Goal: Information Seeking & Learning: Learn about a topic

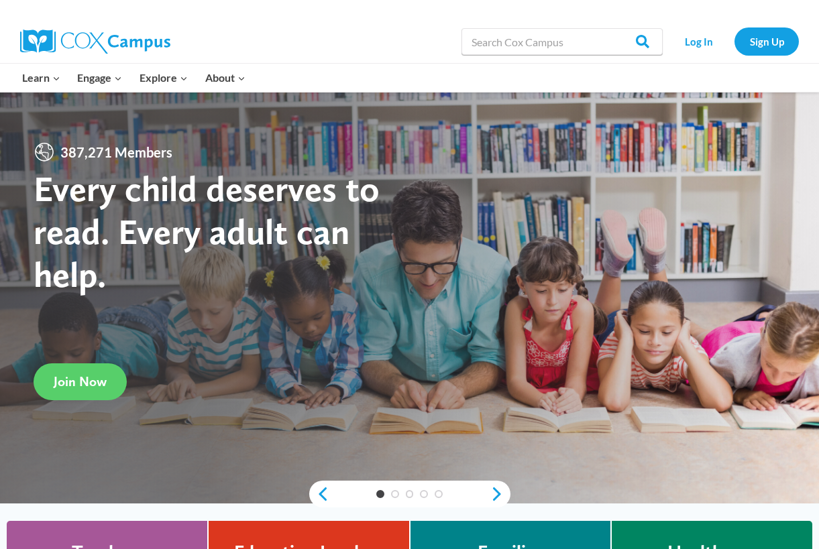
click at [700, 44] on link "Log In" at bounding box center [699, 42] width 58 height 28
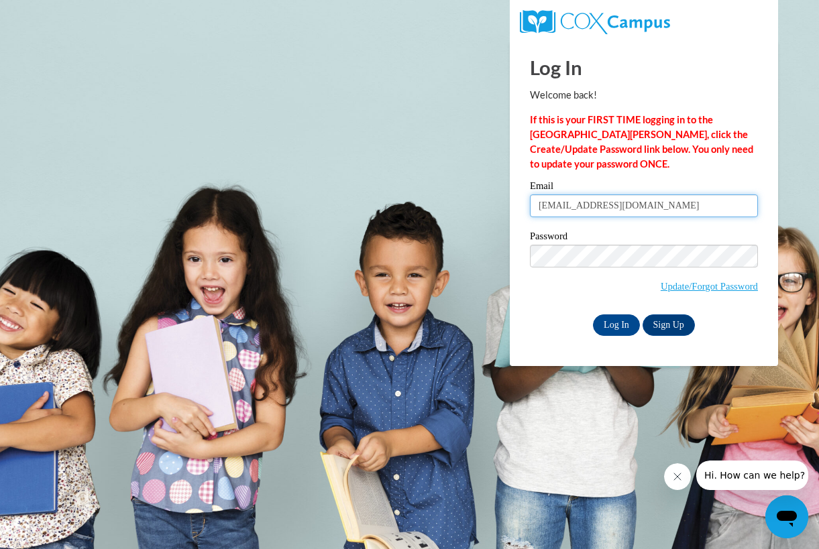
type input "[EMAIL_ADDRESS][DOMAIN_NAME]"
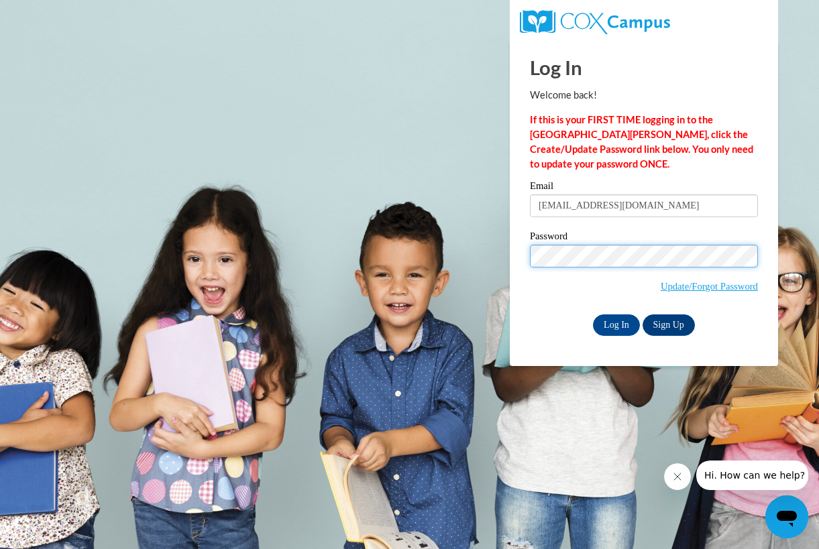
click at [616, 324] on input "Log In" at bounding box center [616, 325] width 47 height 21
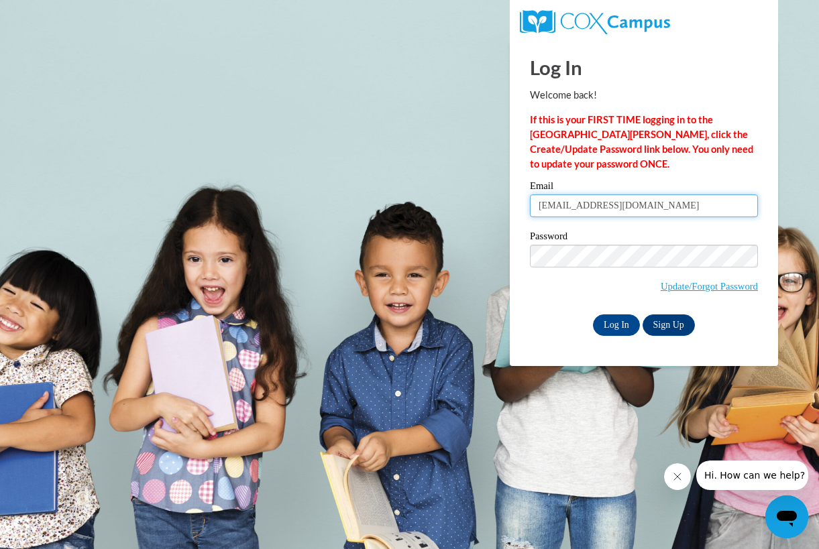
click at [616, 324] on input "Log In" at bounding box center [616, 325] width 47 height 21
click at [613, 329] on input "Log In" at bounding box center [616, 325] width 47 height 21
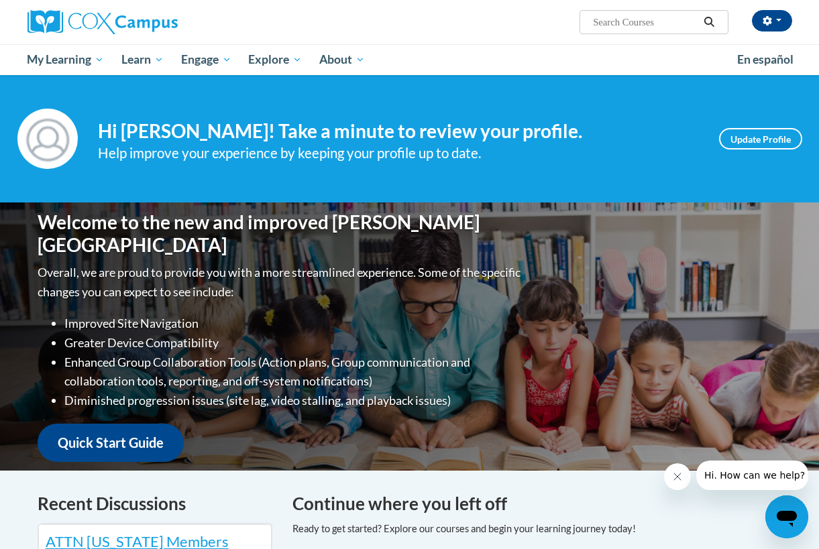
click at [0, 0] on span "Certificates" at bounding box center [0, 0] width 0 height 0
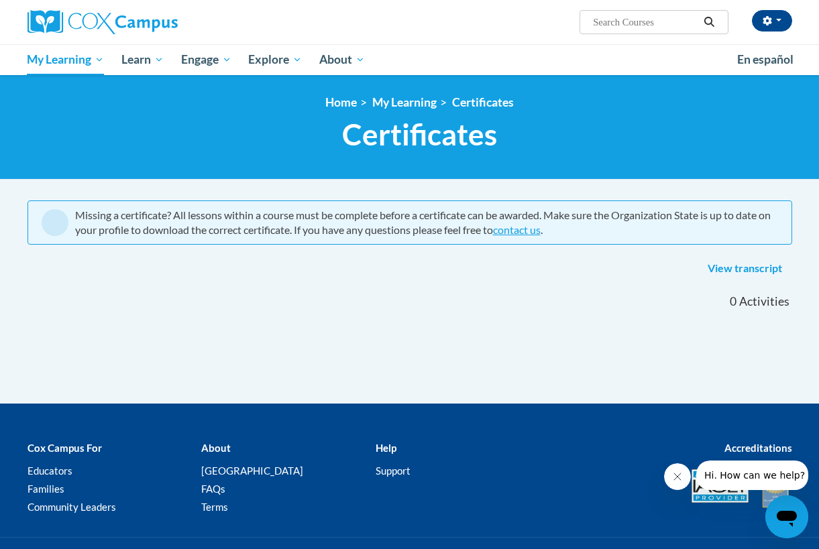
click at [0, 0] on span "My Course Progress" at bounding box center [0, 0] width 0 height 0
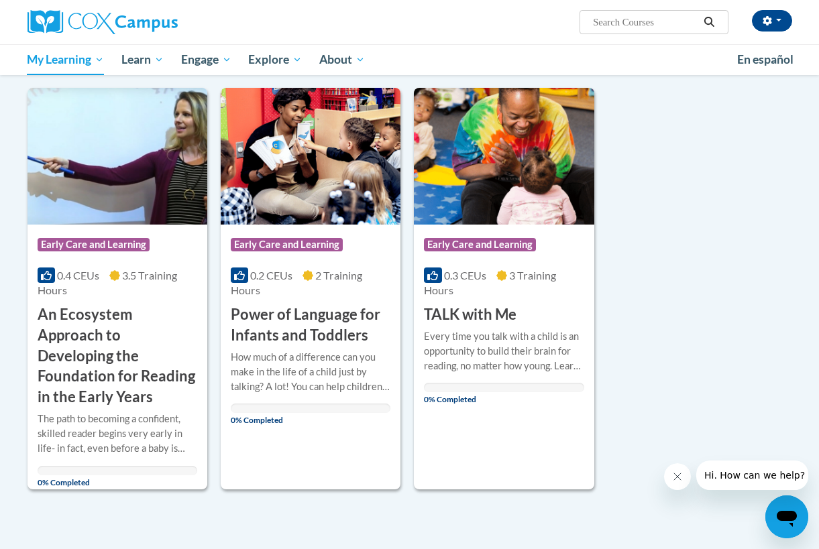
scroll to position [167, 0]
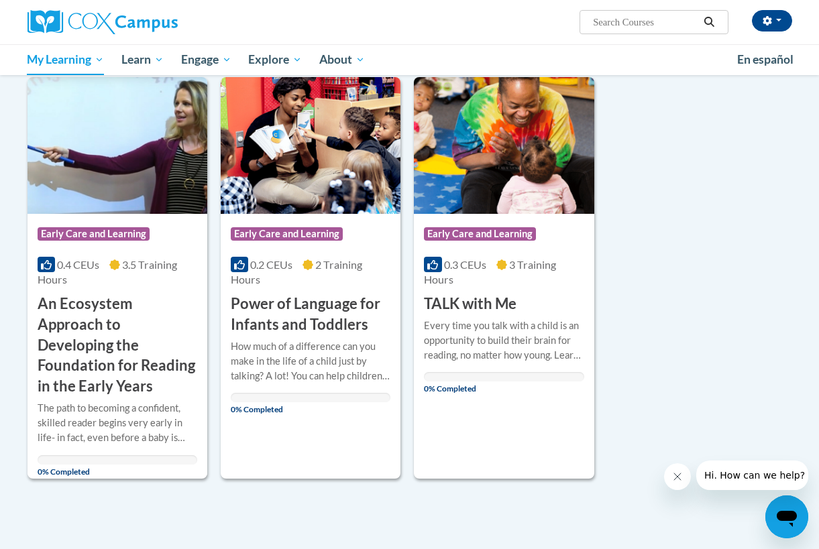
click at [80, 328] on h3 "An Ecosystem Approach to Developing the Foundation for Reading in the Early Yea…" at bounding box center [118, 345] width 160 height 103
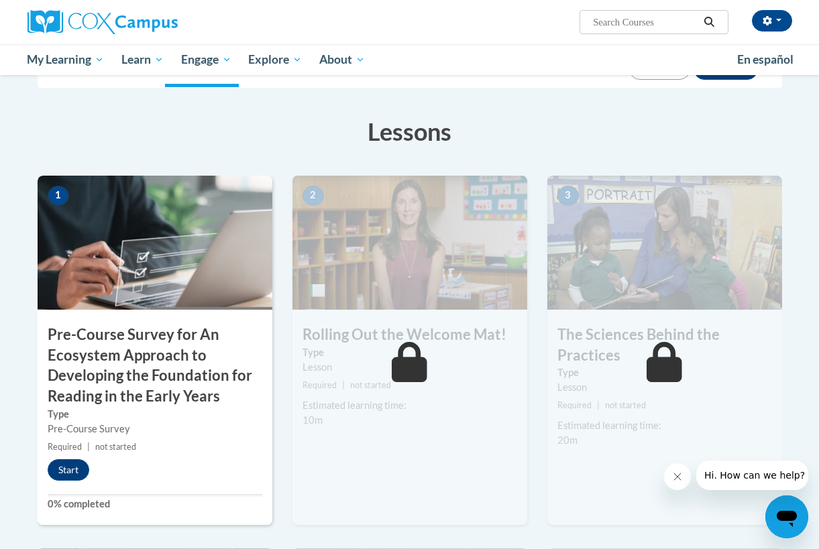
scroll to position [251, 0]
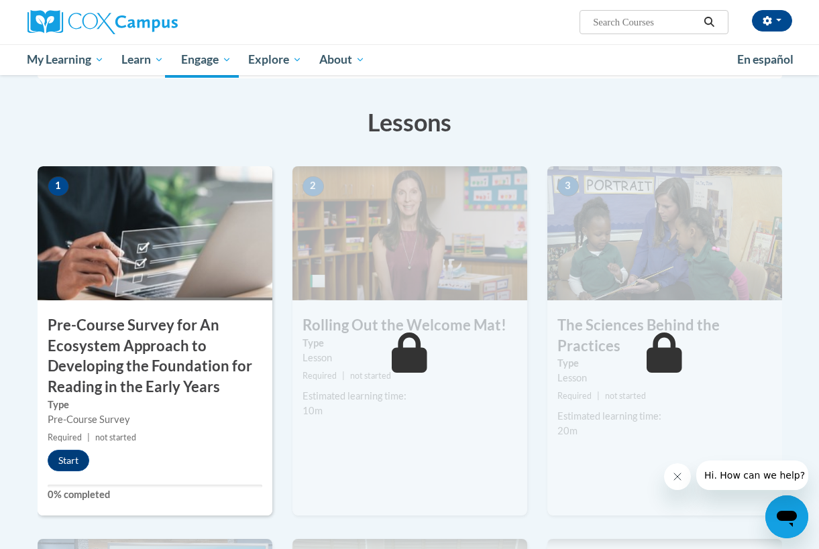
click at [65, 453] on button "Start" at bounding box center [69, 460] width 42 height 21
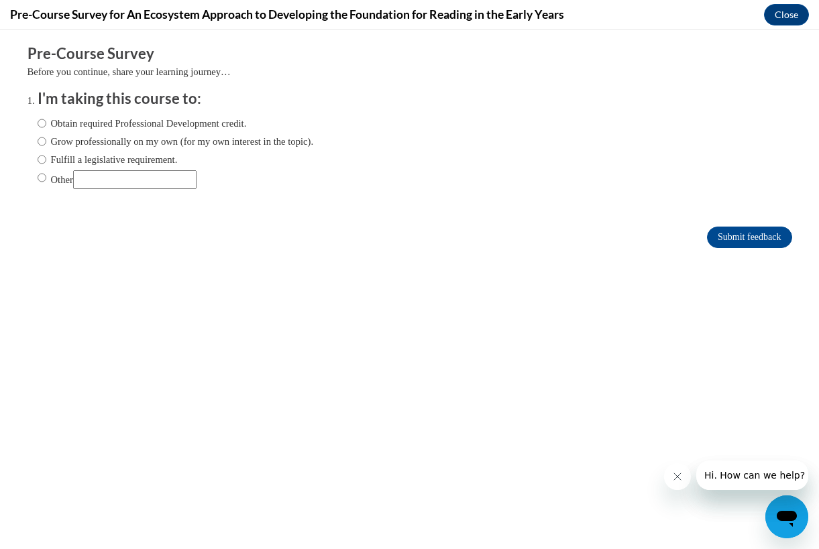
scroll to position [0, 0]
click at [43, 116] on input "Obtain required Professional Development credit." at bounding box center [42, 123] width 9 height 15
radio input "true"
click at [45, 137] on input "Grow professionally on my own (for my own interest in the topic)." at bounding box center [42, 141] width 9 height 15
radio input "true"
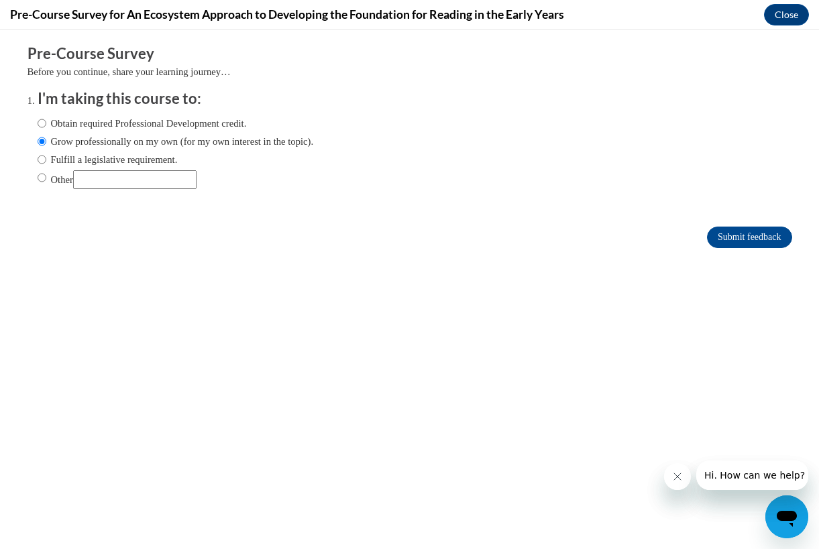
click at [38, 123] on input "Obtain required Professional Development credit." at bounding box center [42, 123] width 9 height 15
radio input "true"
click at [732, 233] on input "Submit feedback" at bounding box center [749, 237] width 85 height 21
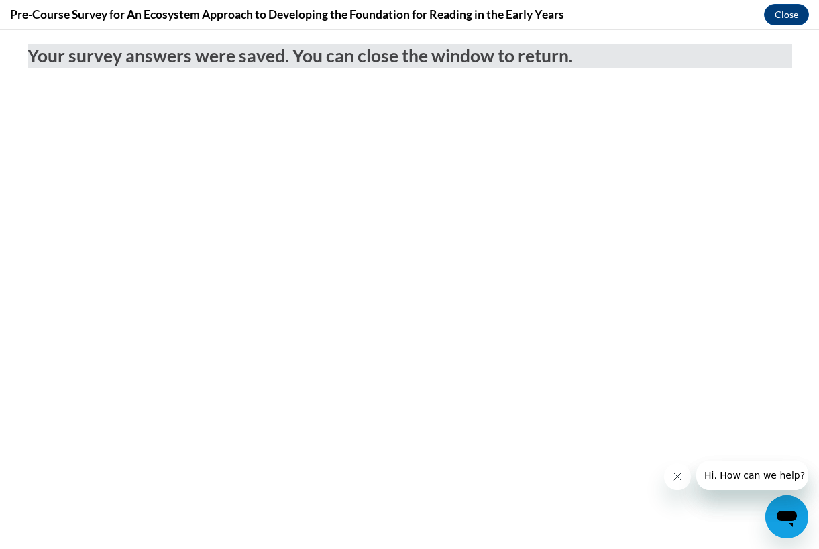
click at [719, 244] on body "Your survey answers were saved. You can close the window to return." at bounding box center [409, 289] width 819 height 519
click at [788, 13] on button "Close" at bounding box center [786, 14] width 45 height 21
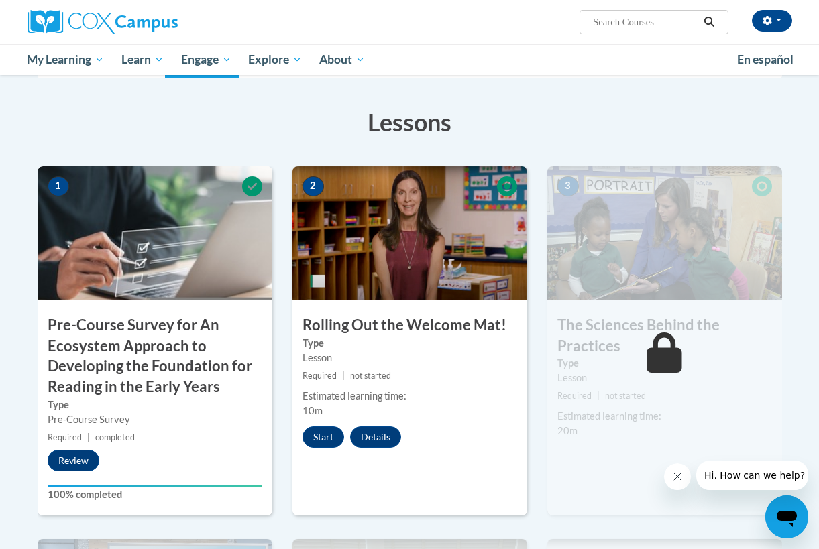
click at [319, 433] on button "Start" at bounding box center [324, 437] width 42 height 21
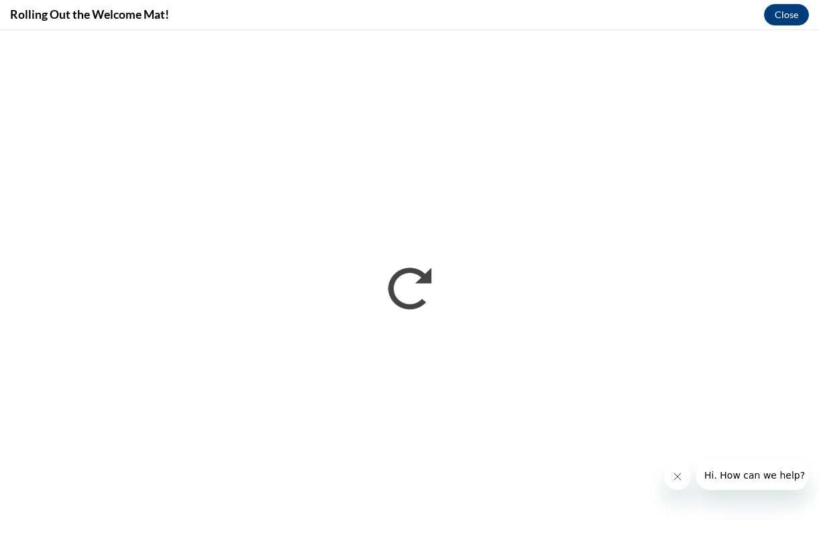
click at [783, 8] on button "Close" at bounding box center [786, 14] width 45 height 21
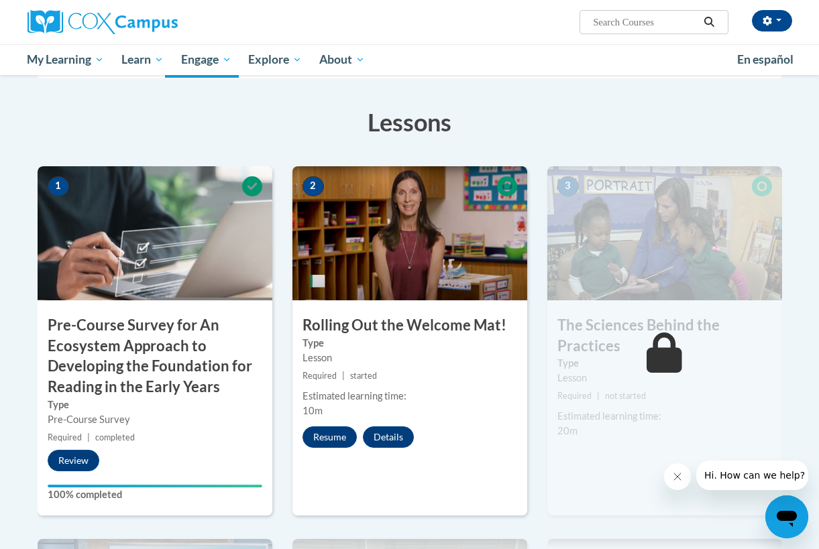
click at [320, 439] on button "Resume" at bounding box center [330, 437] width 54 height 21
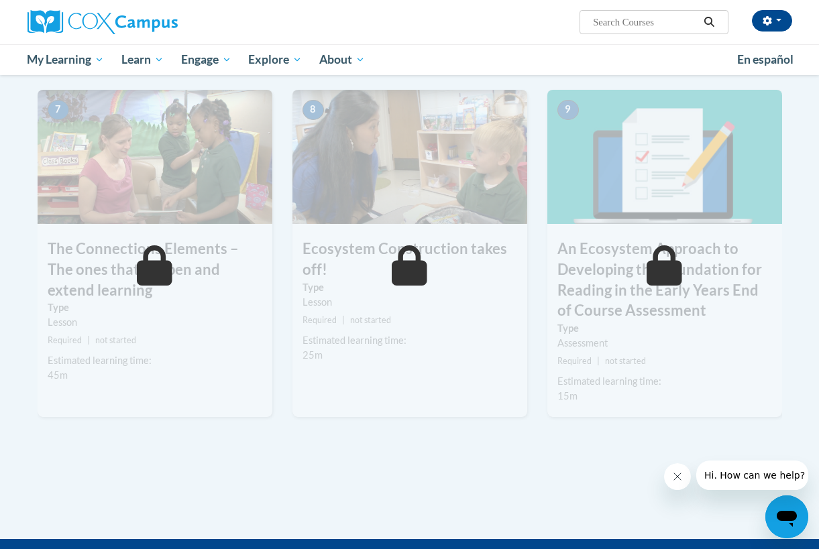
scroll to position [1036, 0]
